Goal: Transaction & Acquisition: Download file/media

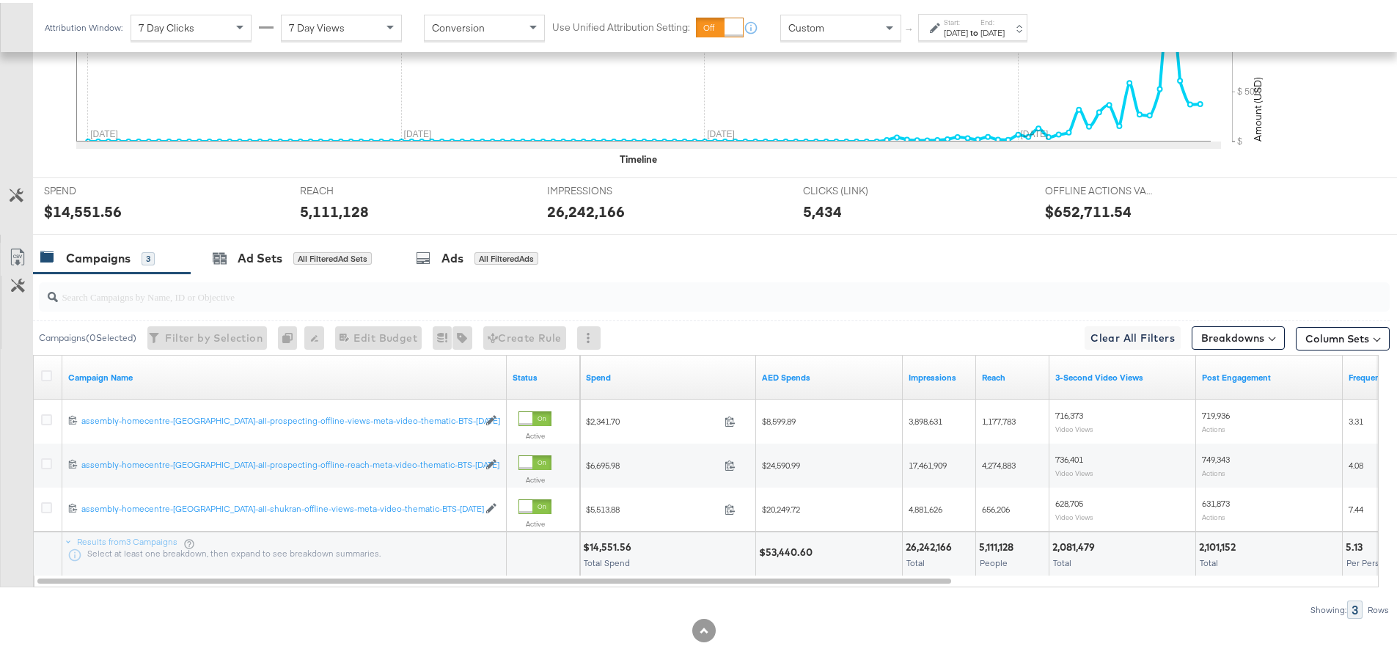
scroll to position [499, 0]
click at [48, 373] on icon at bounding box center [46, 373] width 11 height 11
click at [0, 0] on input "checkbox" at bounding box center [0, 0] width 0 height 0
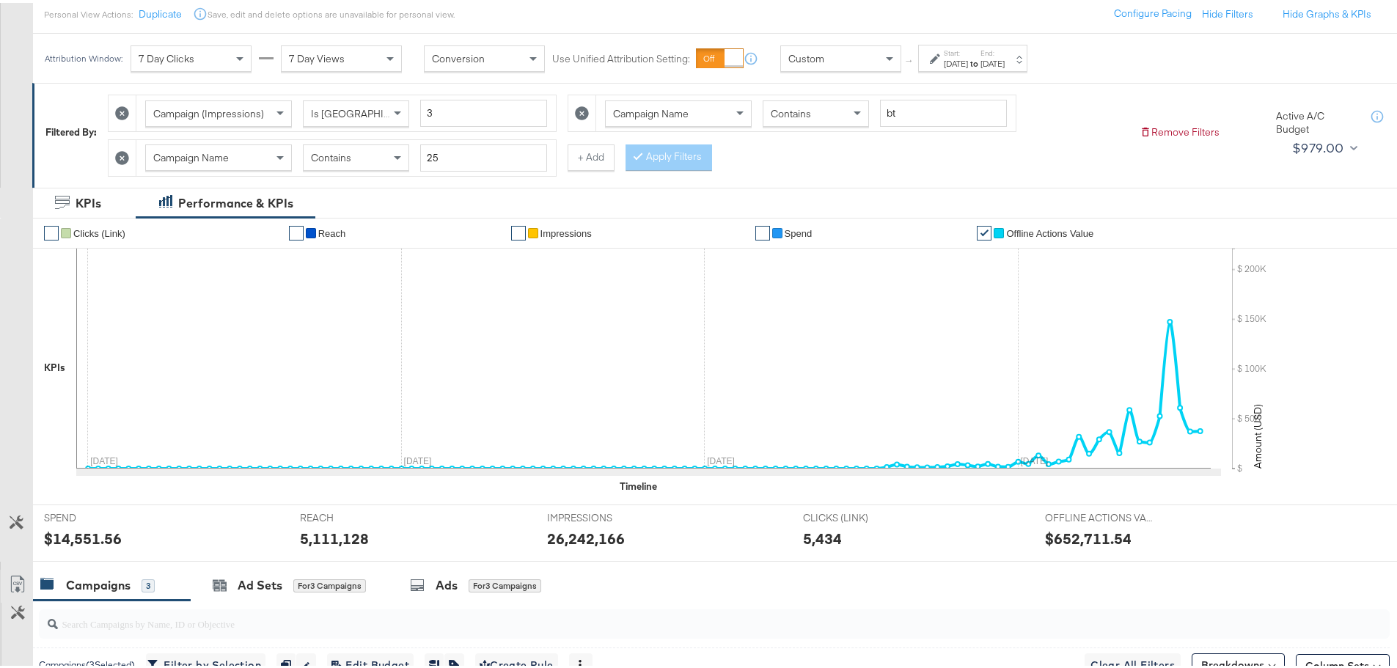
scroll to position [0, 0]
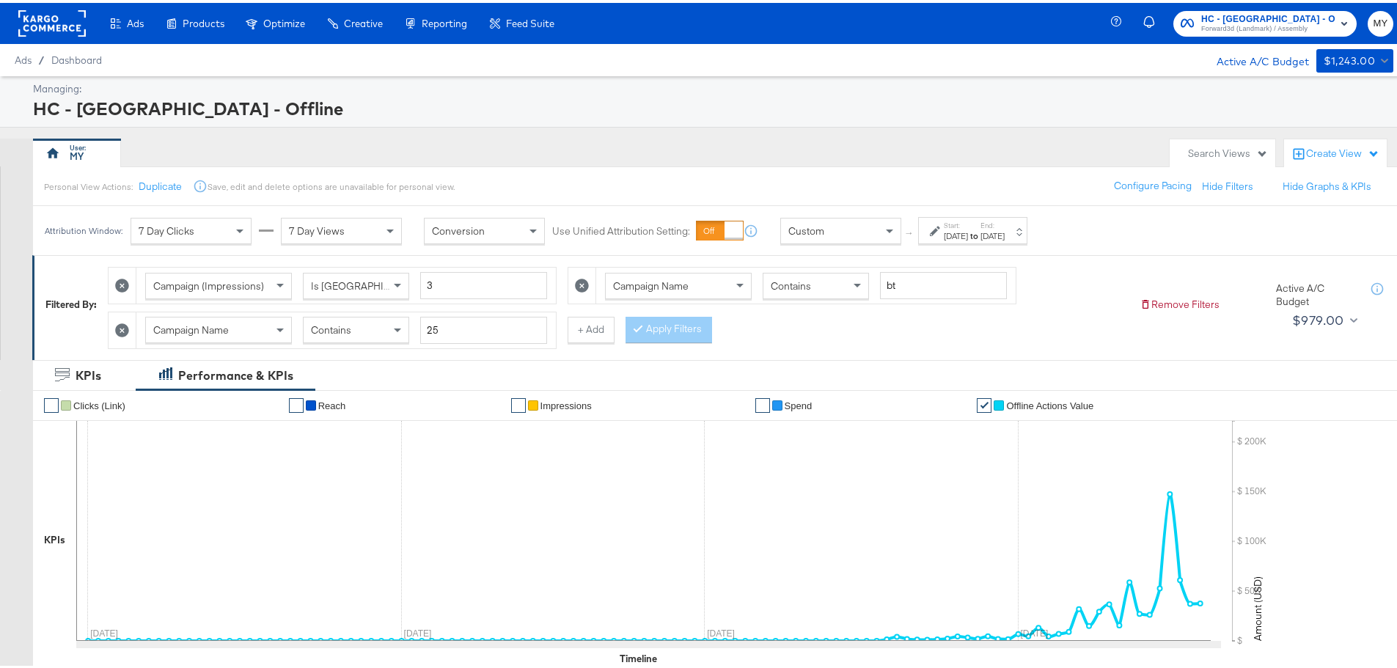
click at [968, 232] on div "May 1st 2025" at bounding box center [955, 233] width 24 height 12
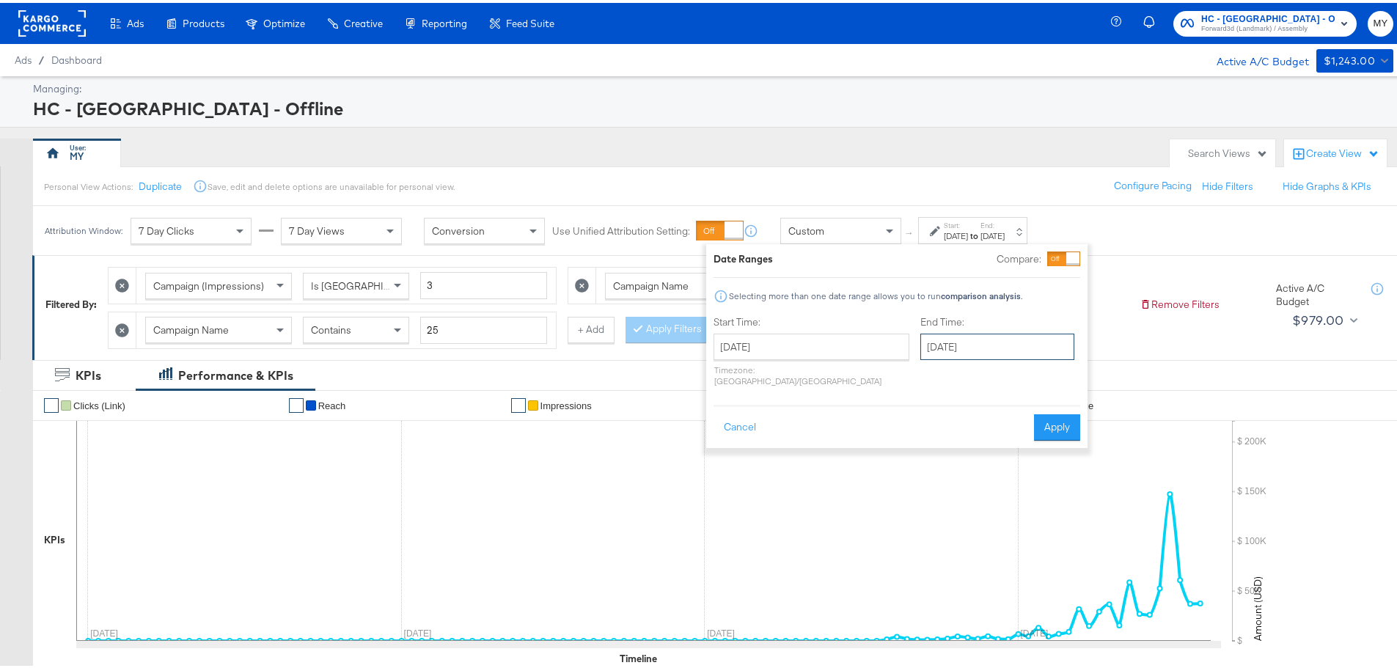
click at [974, 336] on input "August 19th 2025" at bounding box center [997, 344] width 154 height 26
click at [924, 496] on td "24" at bounding box center [936, 500] width 25 height 21
type input "August 24th 2025"
click at [1042, 421] on button "Apply" at bounding box center [1057, 424] width 46 height 26
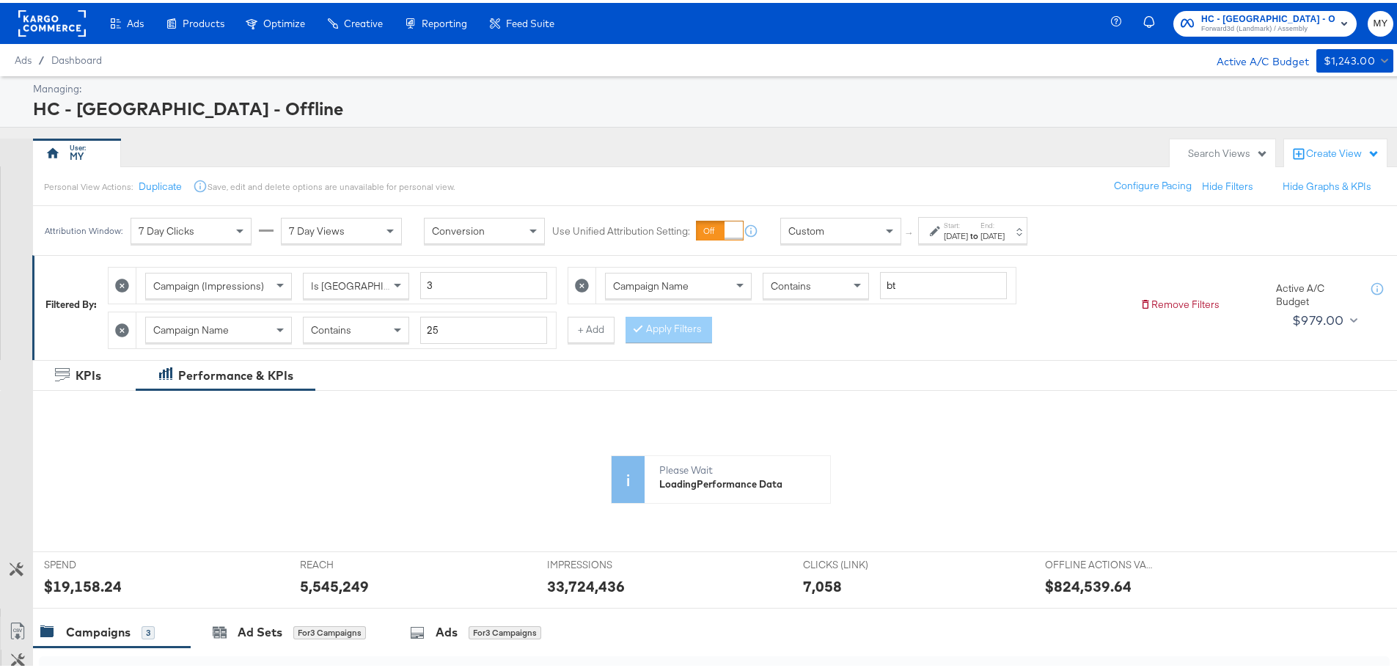
scroll to position [386, 0]
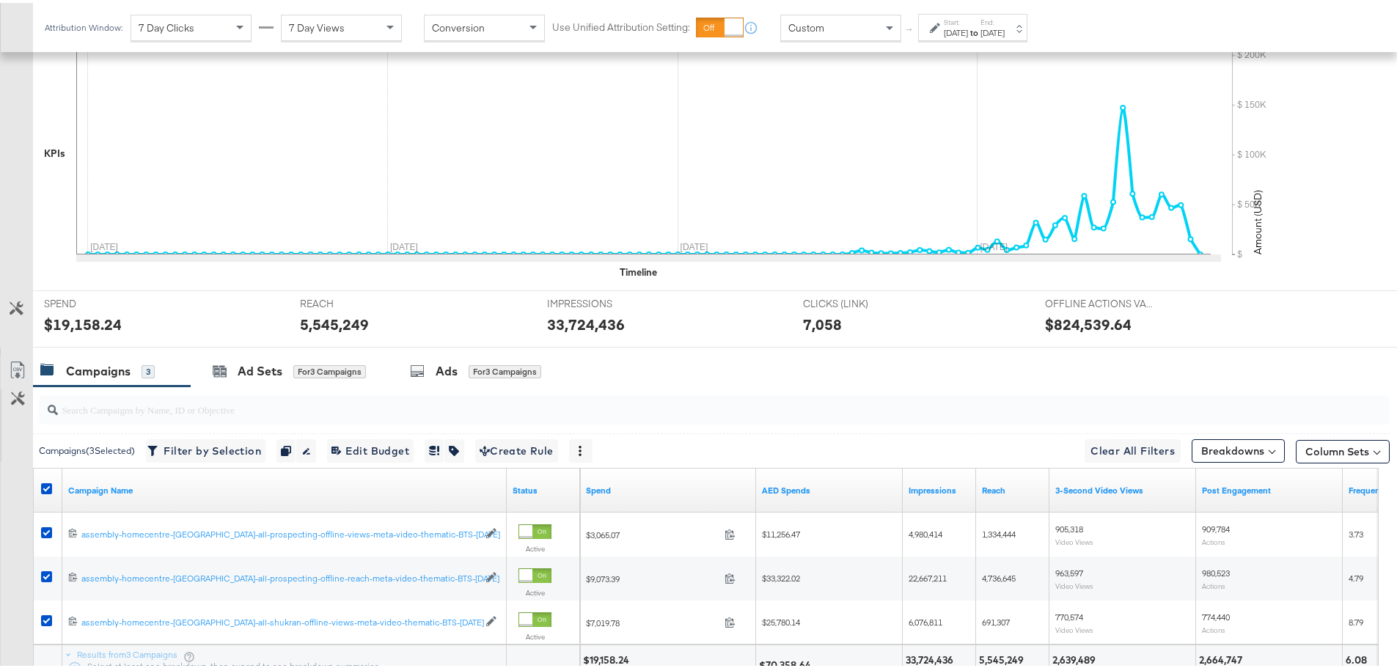
click at [15, 243] on div "Customize KPIs ✔ Clicks (Link) ✔ Reach ✔ Impressions ✔ Spend ✔ Offline Actions …" at bounding box center [704, 173] width 1408 height 344
click at [18, 371] on icon at bounding box center [16, 369] width 9 height 11
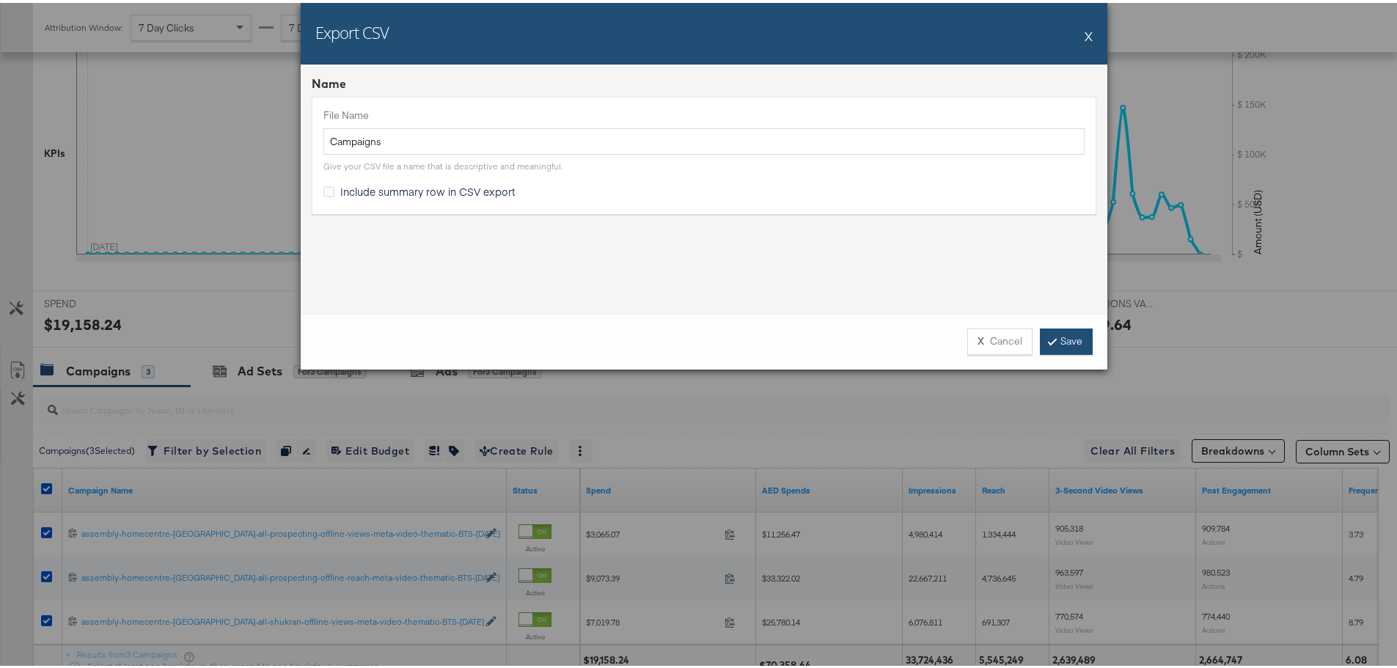
click at [1061, 328] on link "Save" at bounding box center [1066, 338] width 53 height 26
